Goal: Transaction & Acquisition: Download file/media

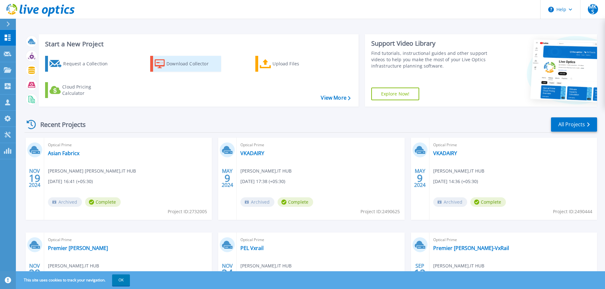
click at [188, 67] on div "Download Collector" at bounding box center [191, 63] width 51 height 13
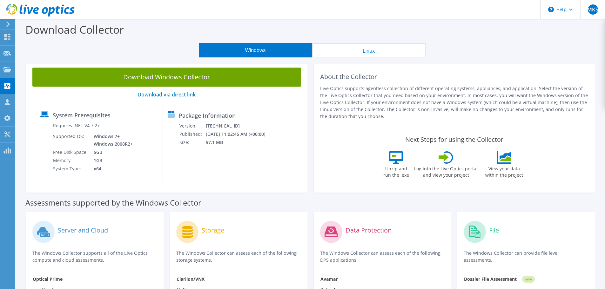
click at [365, 49] on button "Linux" at bounding box center [368, 50] width 113 height 14
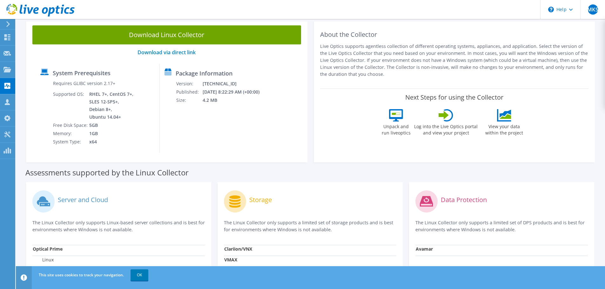
scroll to position [32, 0]
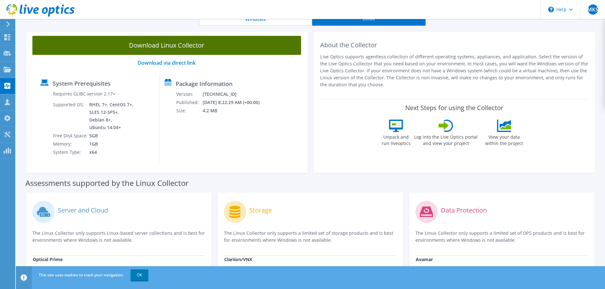
click at [192, 45] on link "Download Linux Collector" at bounding box center [166, 45] width 269 height 19
